Goal: Task Accomplishment & Management: Use online tool/utility

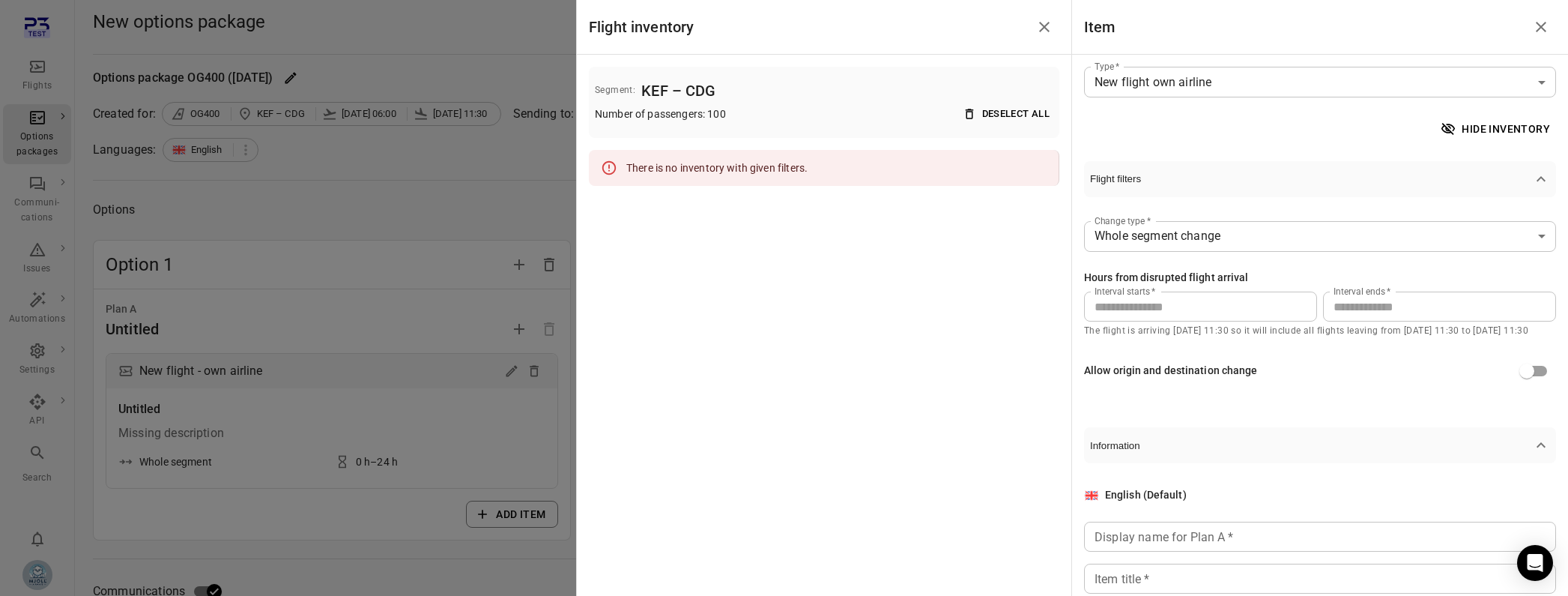
click at [39, 465] on div at bounding box center [784, 298] width 1568 height 596
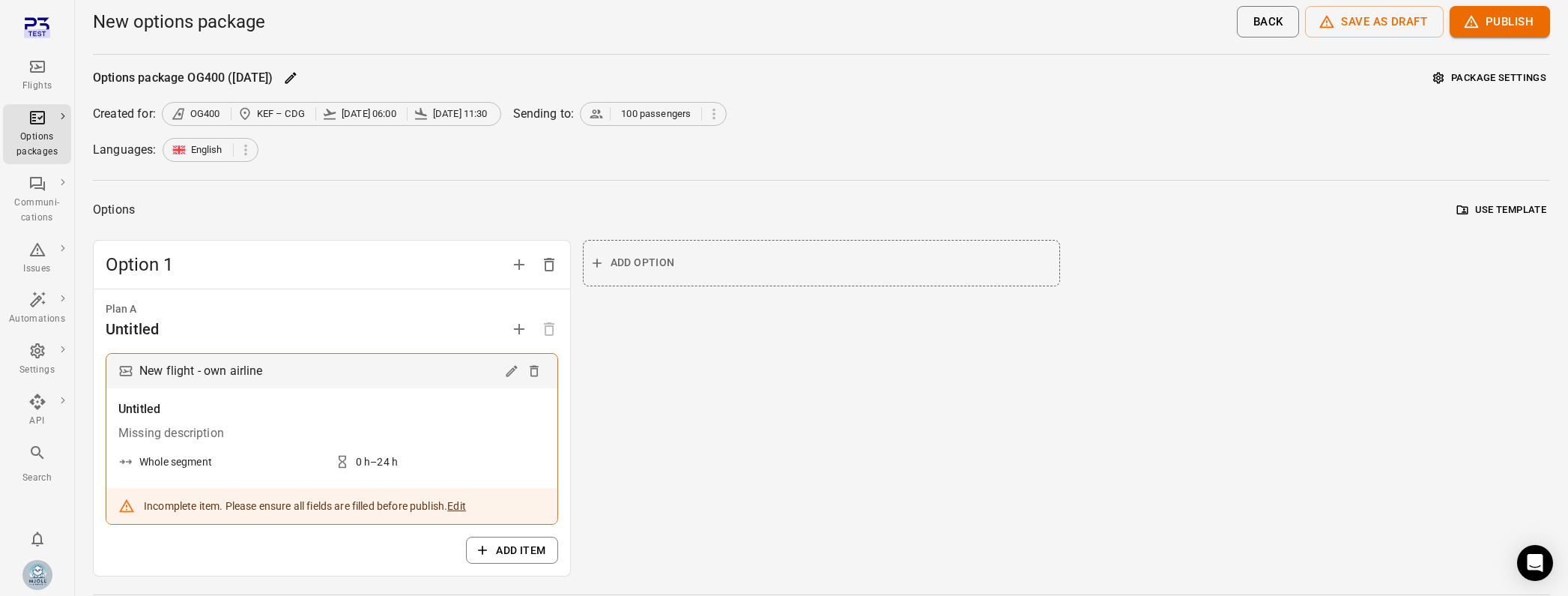
click at [39, 465] on img "Elsa Mjöll [Mjoll Airways]" at bounding box center [37, 574] width 30 height 30
click at [109, 465] on button "Log out" at bounding box center [114, 571] width 112 height 28
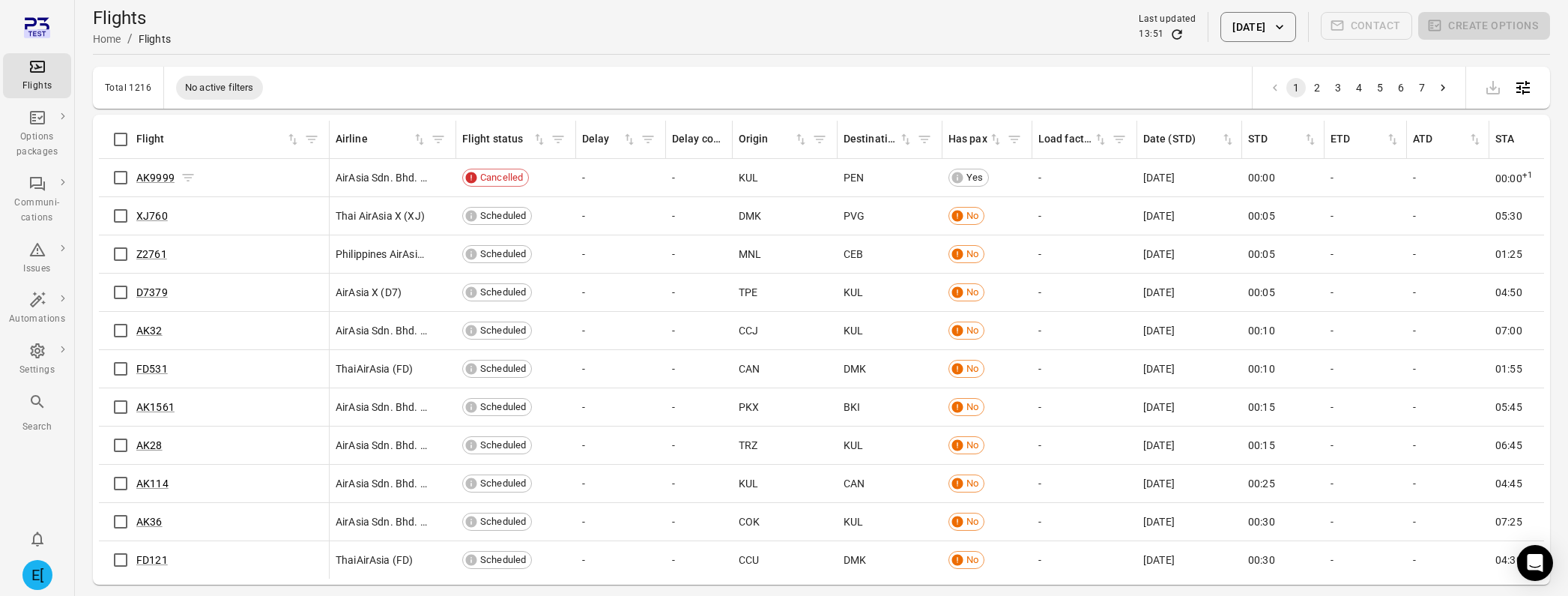
click at [149, 183] on span "AK9999" at bounding box center [155, 178] width 38 height 15
click at [152, 179] on link "AK9999" at bounding box center [155, 177] width 38 height 12
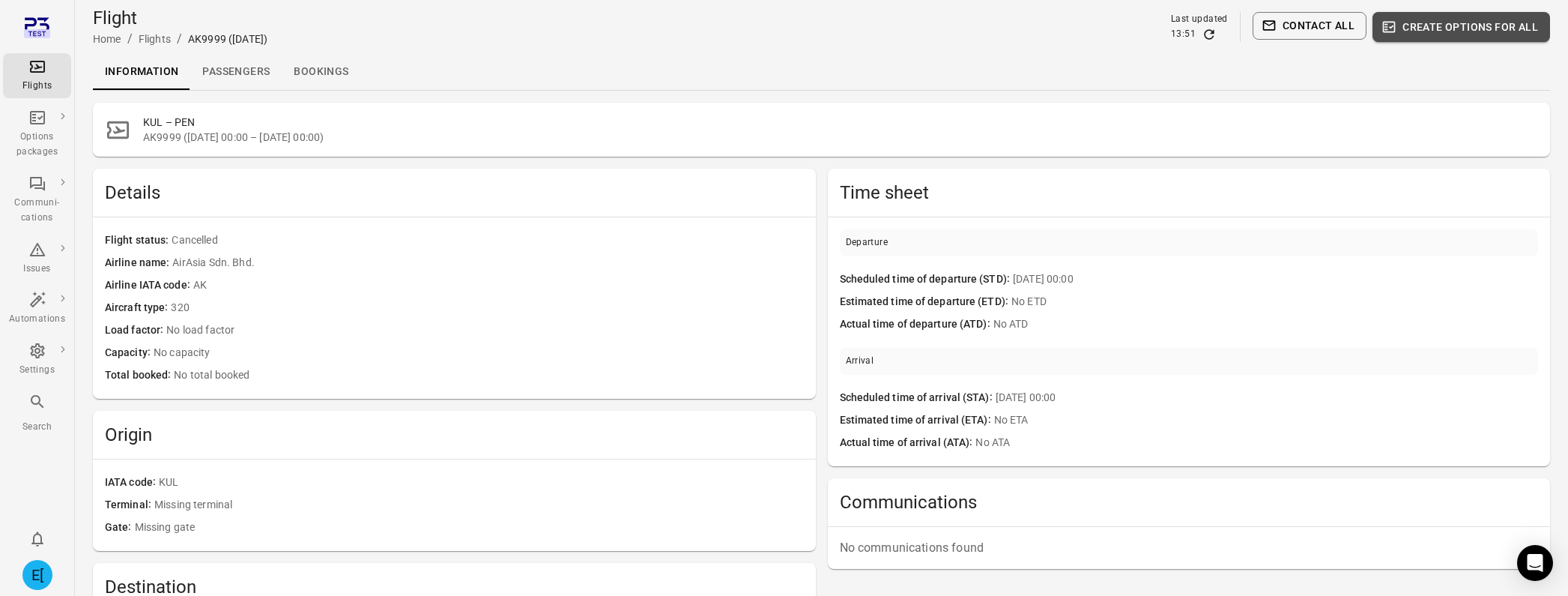
click at [1477, 24] on button "Create options for all" at bounding box center [1461, 27] width 178 height 30
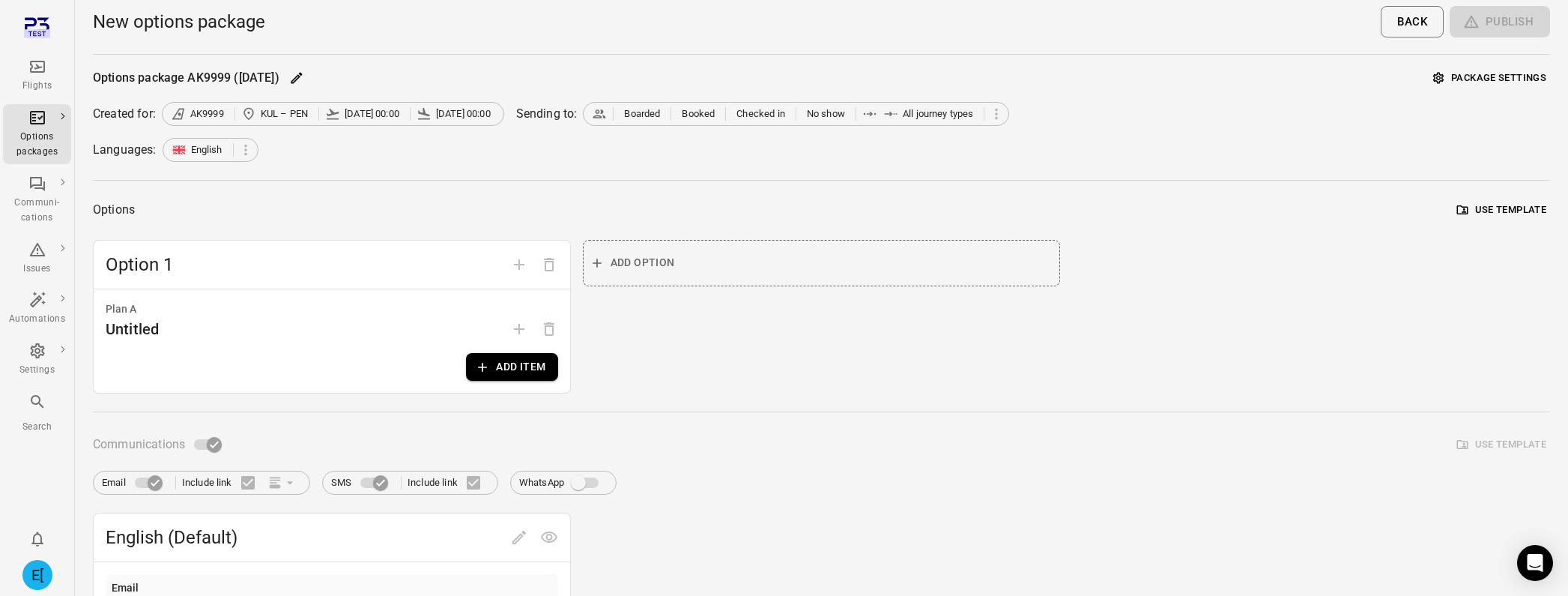
click at [524, 354] on button "Add item" at bounding box center [512, 367] width 92 height 28
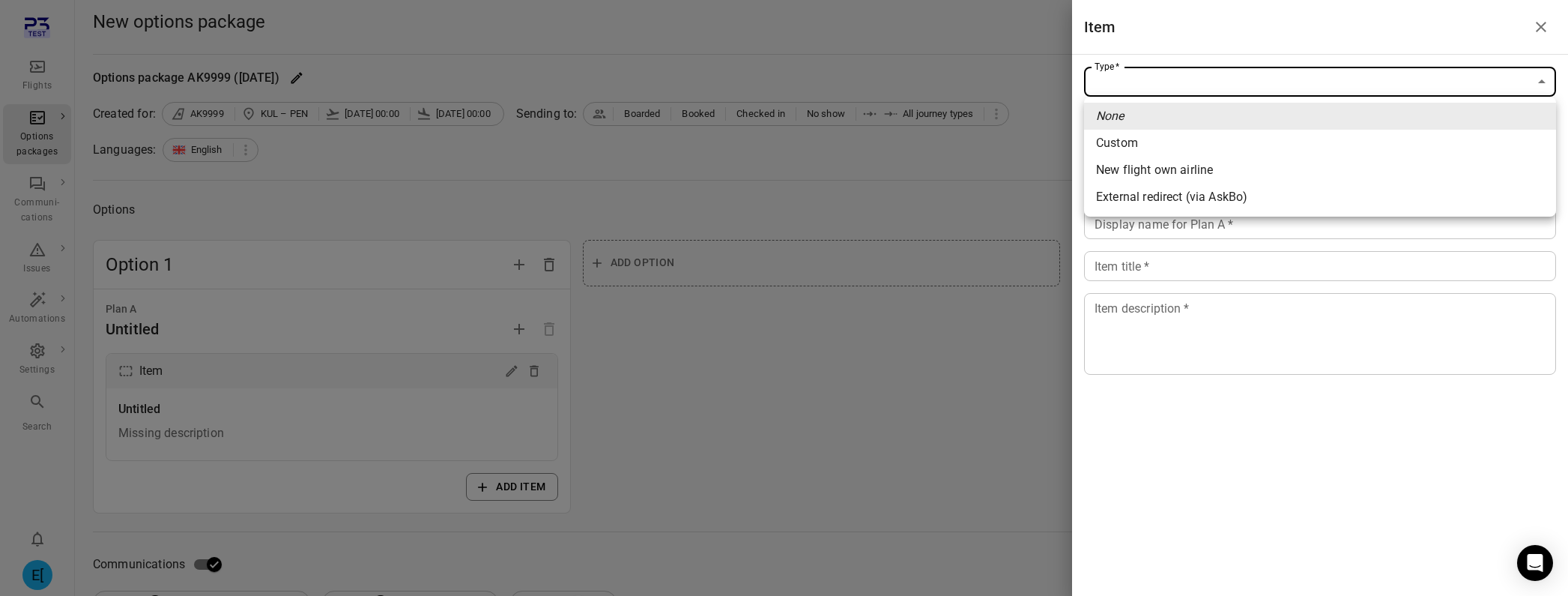
click at [1272, 168] on li "New flight own airline" at bounding box center [1320, 169] width 472 height 27
type input "**********"
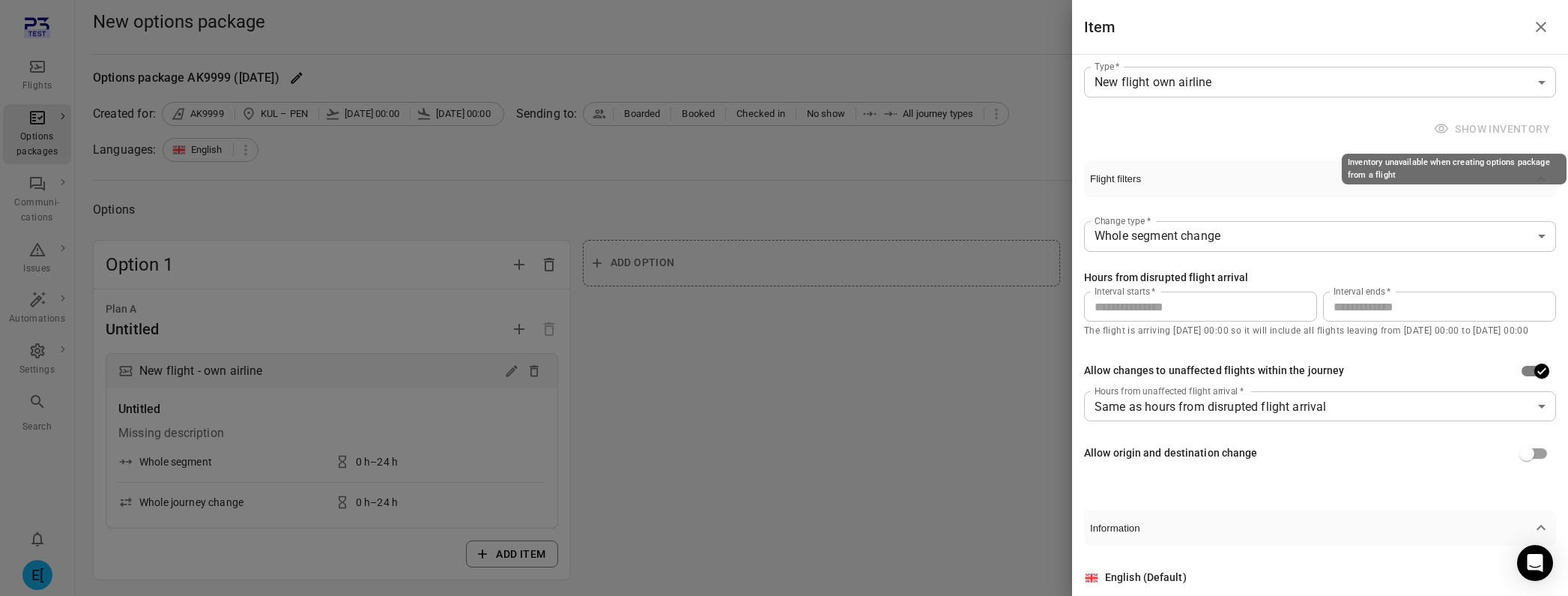
click at [1485, 130] on span "Show inventory" at bounding box center [1494, 129] width 125 height 28
click at [932, 194] on div at bounding box center [784, 298] width 1568 height 596
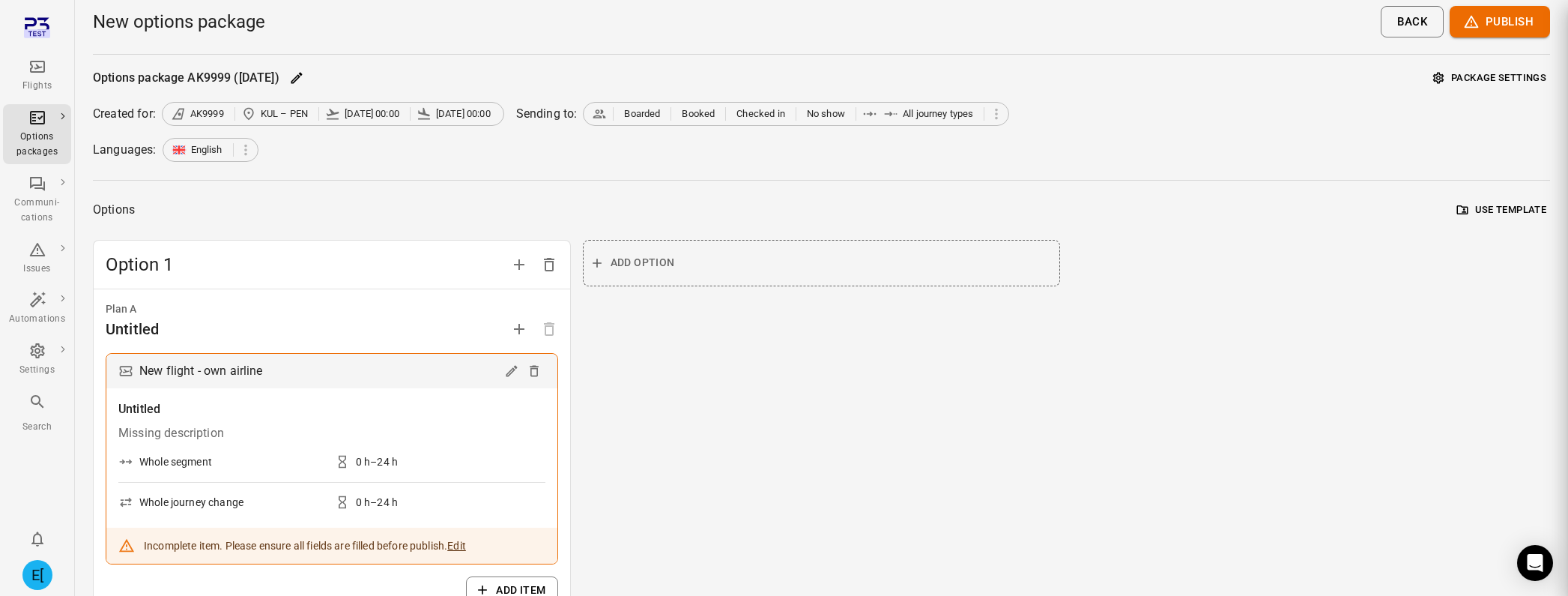
scroll to position [7, 0]
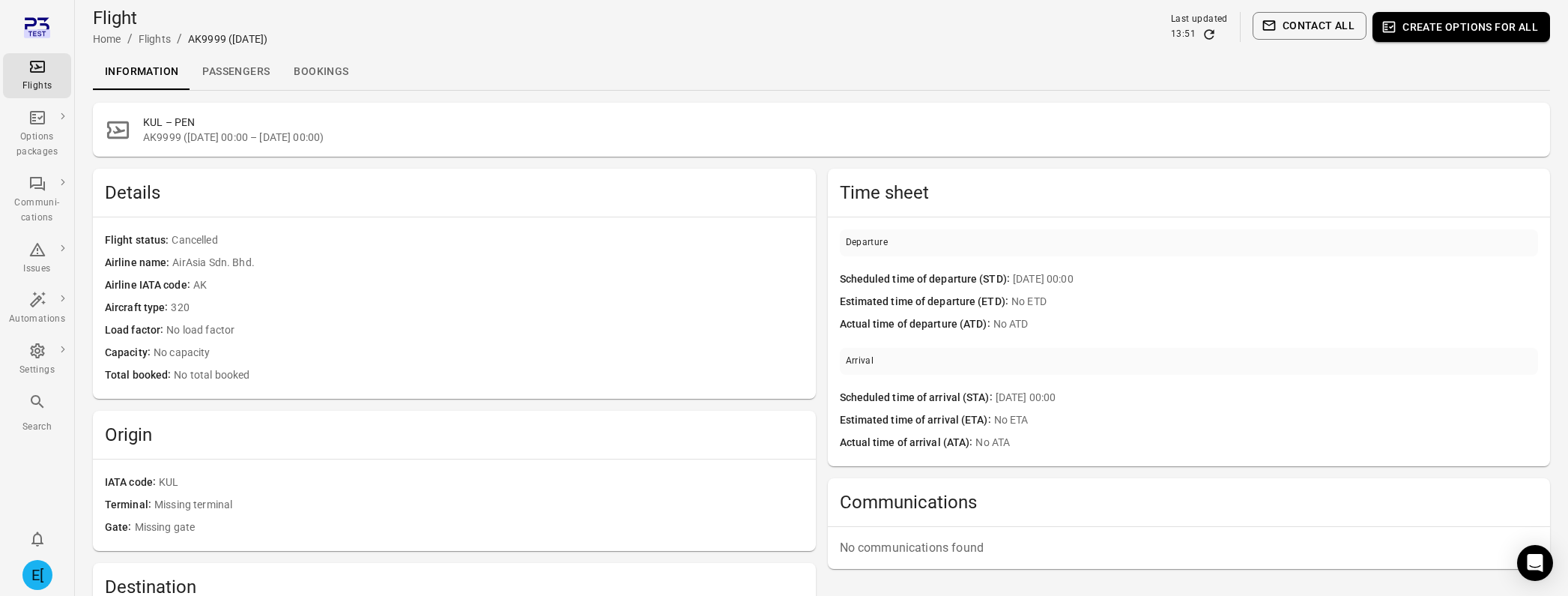
click at [264, 77] on link "Passengers" at bounding box center [236, 72] width 92 height 36
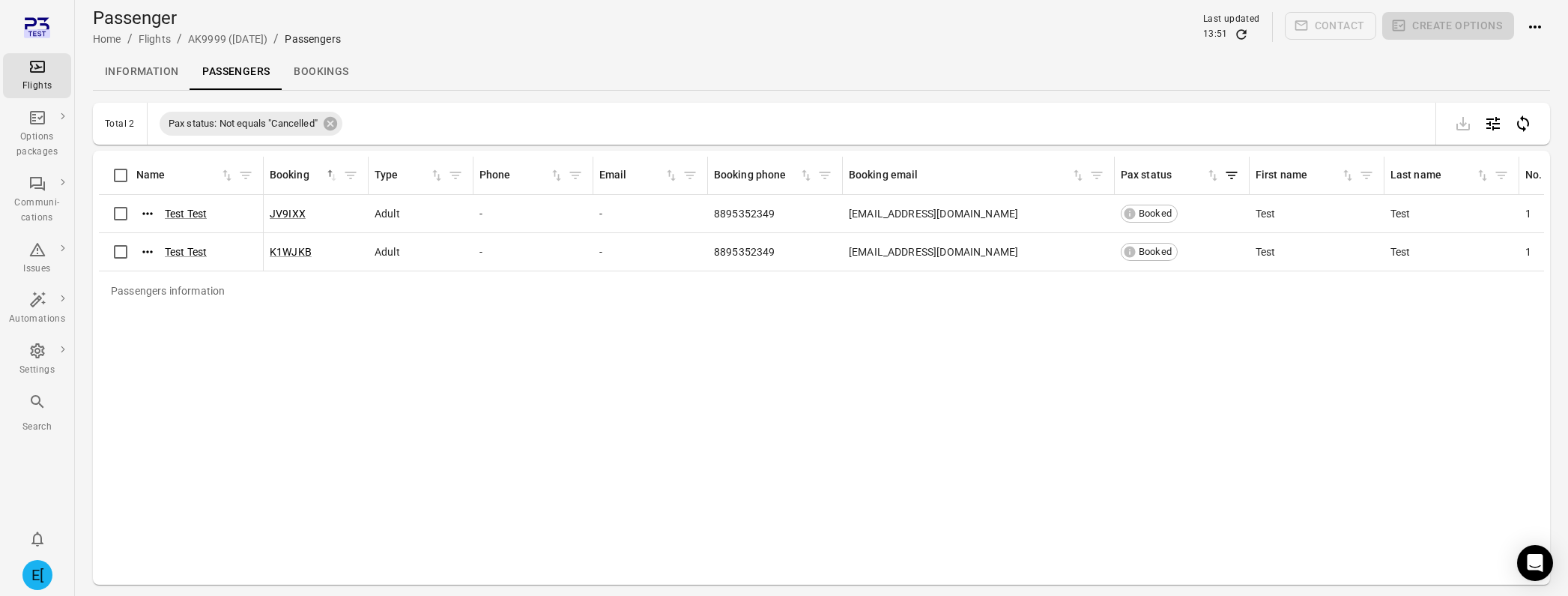
click at [121, 138] on div "Total 2 Pax status: Not equals "Cancelled"" at bounding box center [821, 124] width 1458 height 42
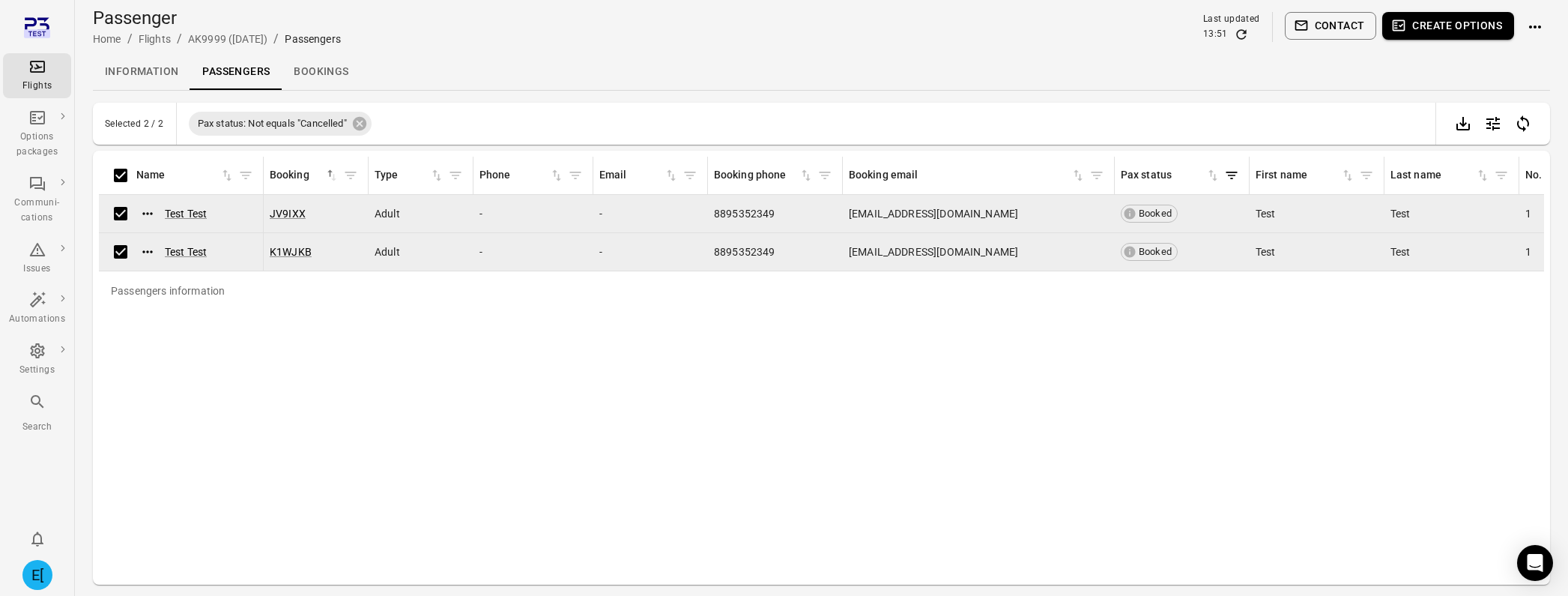
click at [1462, 19] on button "Create options" at bounding box center [1448, 26] width 132 height 28
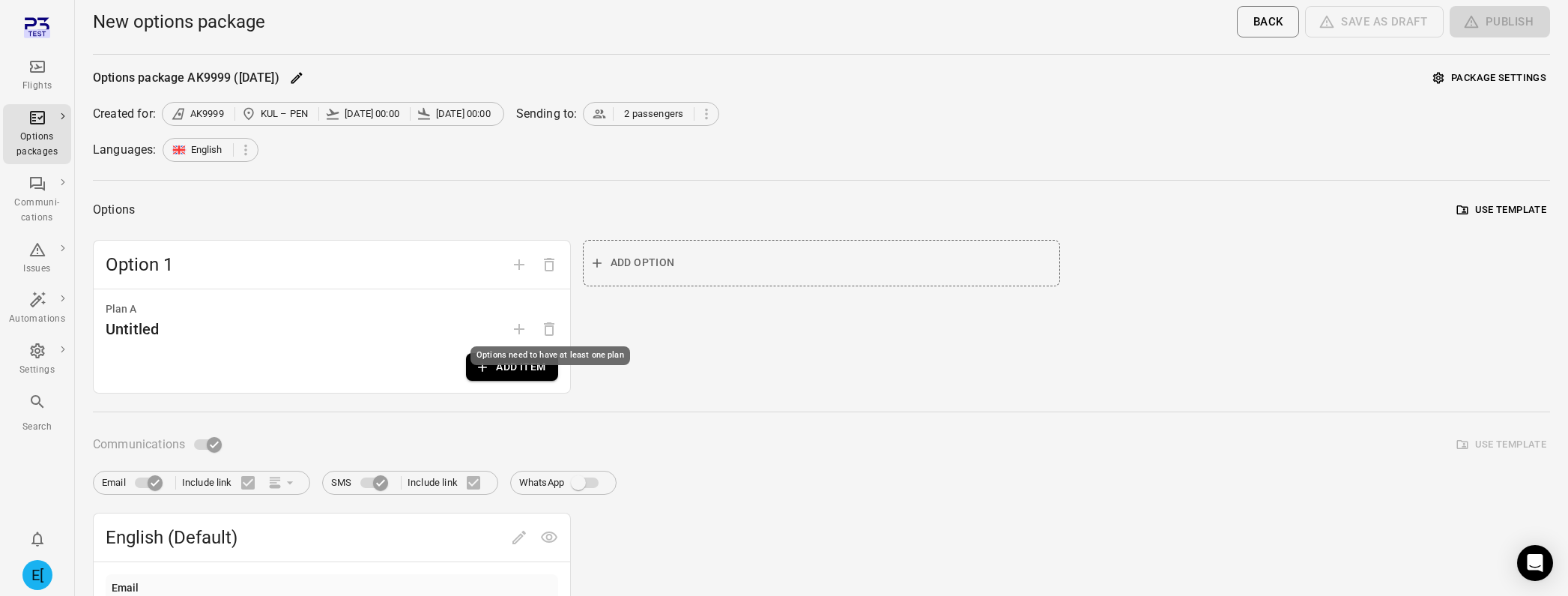
click at [524, 355] on div "Options need to have at least one plan" at bounding box center [550, 356] width 160 height 19
click at [508, 367] on button "Add item" at bounding box center [512, 367] width 92 height 28
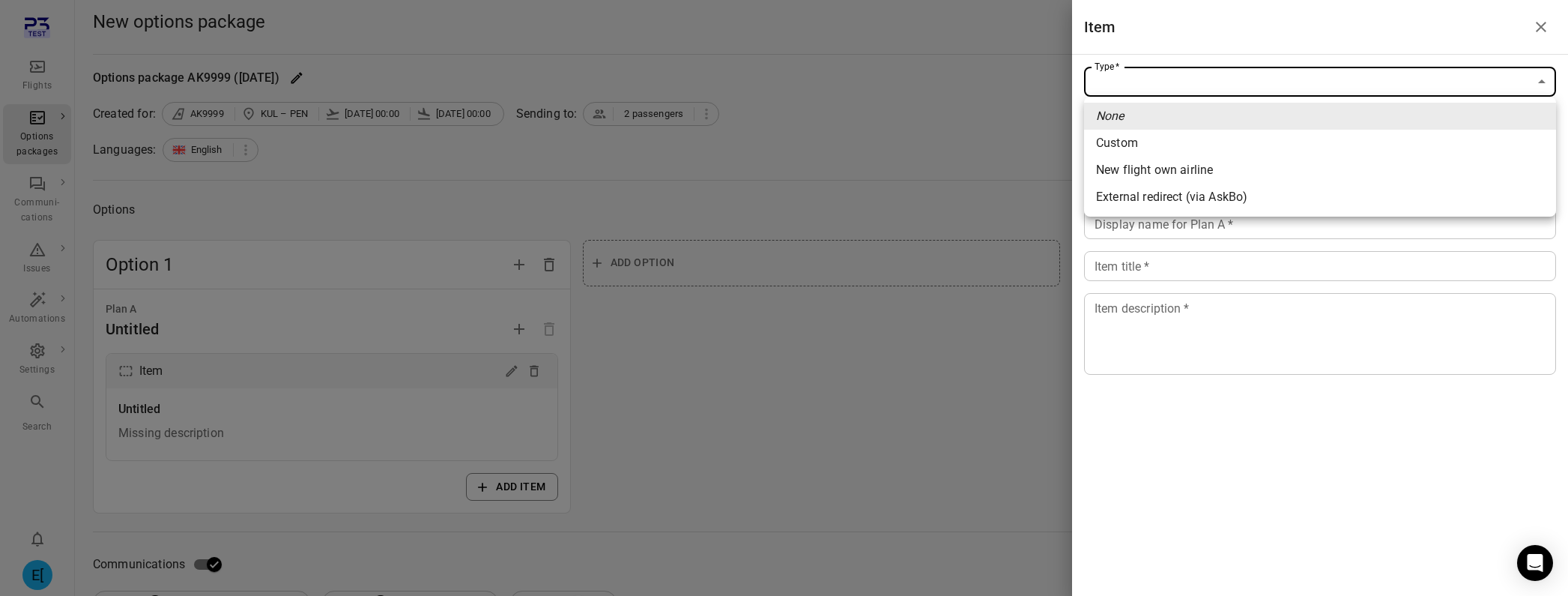
click at [1299, 164] on li "New flight own airline" at bounding box center [1320, 169] width 472 height 27
type input "**********"
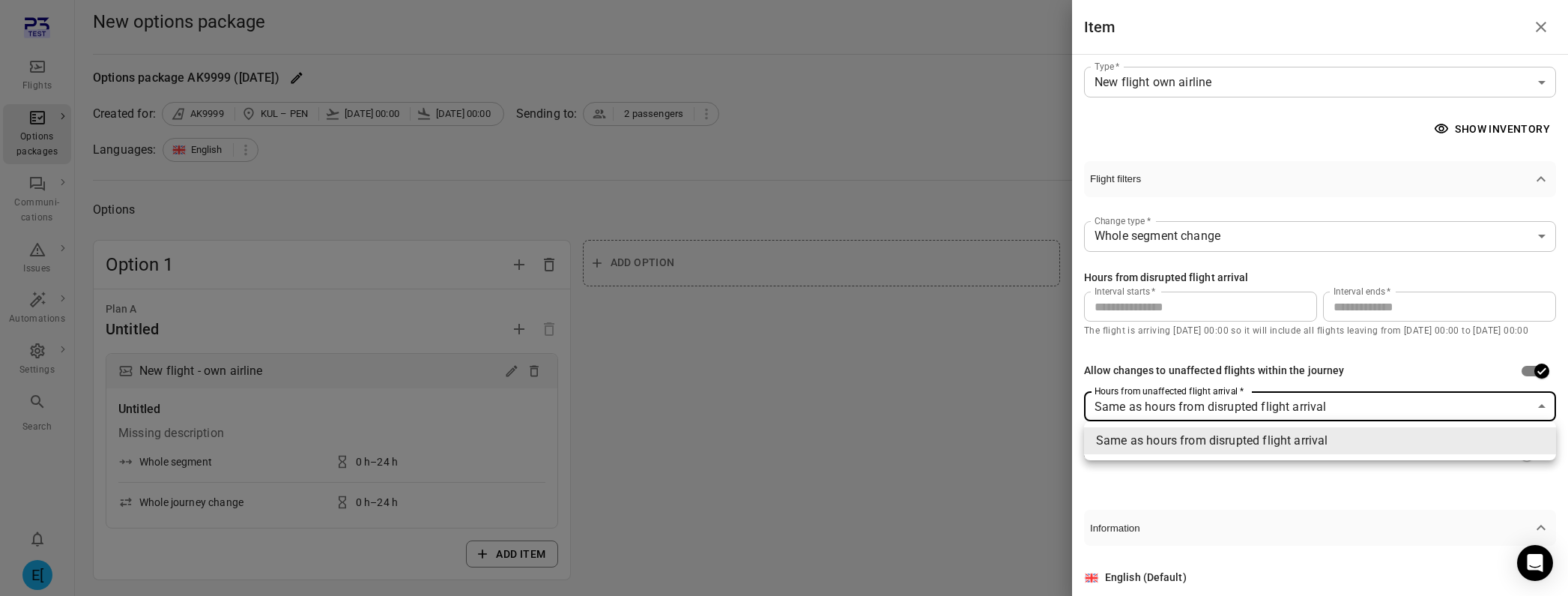
click at [1469, 379] on div at bounding box center [784, 298] width 1568 height 596
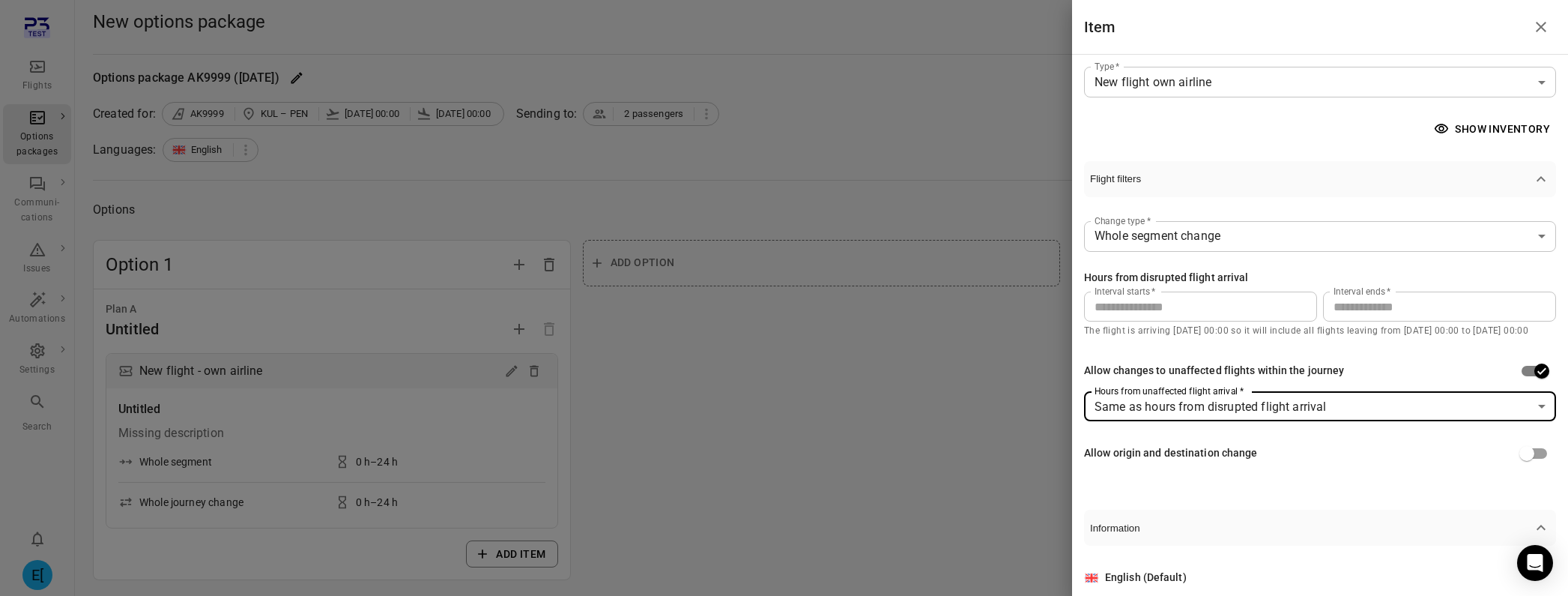
click at [1511, 125] on button "Show inventory" at bounding box center [1494, 129] width 125 height 28
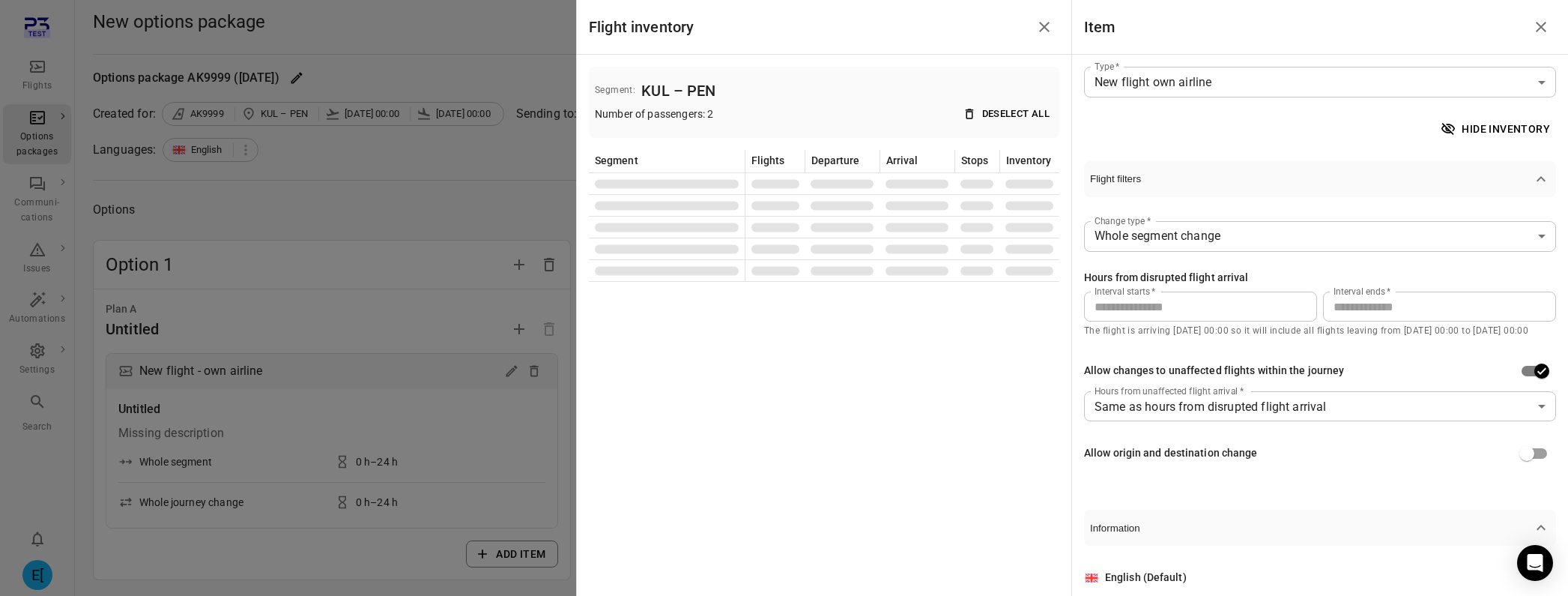
click at [1522, 145] on div "**********" at bounding box center [1320, 303] width 472 height 376
click at [1489, 115] on button "Hide inventory" at bounding box center [1497, 129] width 119 height 28
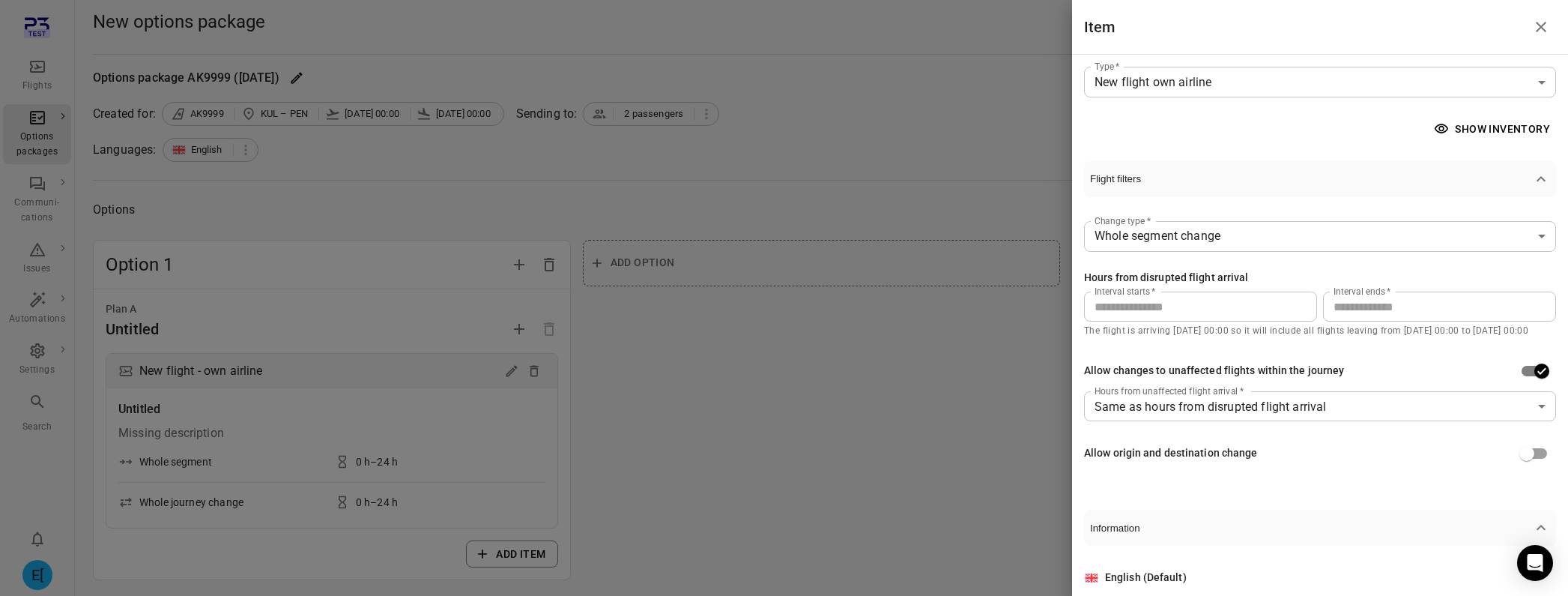
click at [1492, 126] on button "Show inventory" at bounding box center [1494, 129] width 125 height 28
